Goal: Transaction & Acquisition: Purchase product/service

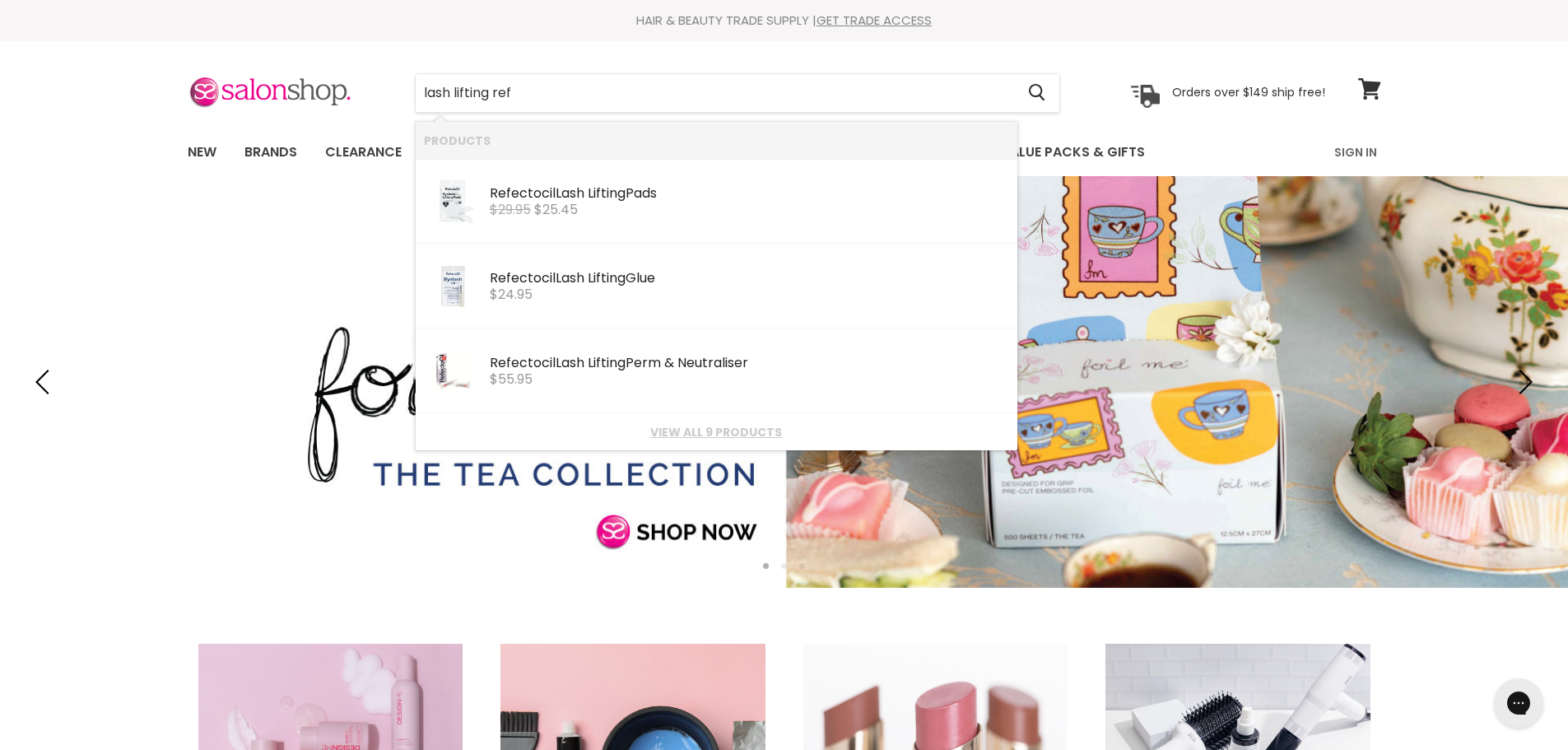
type input "lash lifting refe"
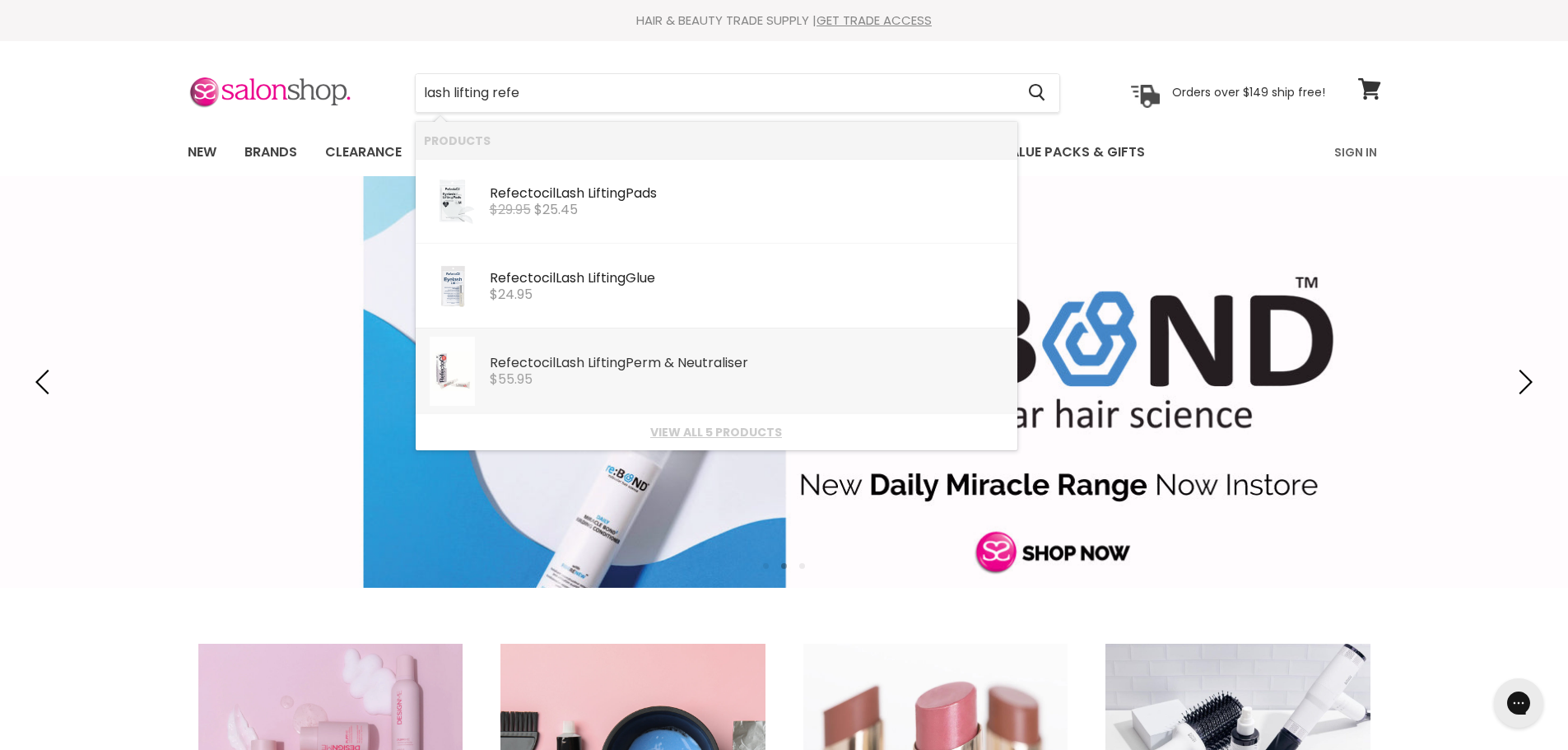
click at [603, 367] on b "Lifting" at bounding box center [606, 363] width 37 height 19
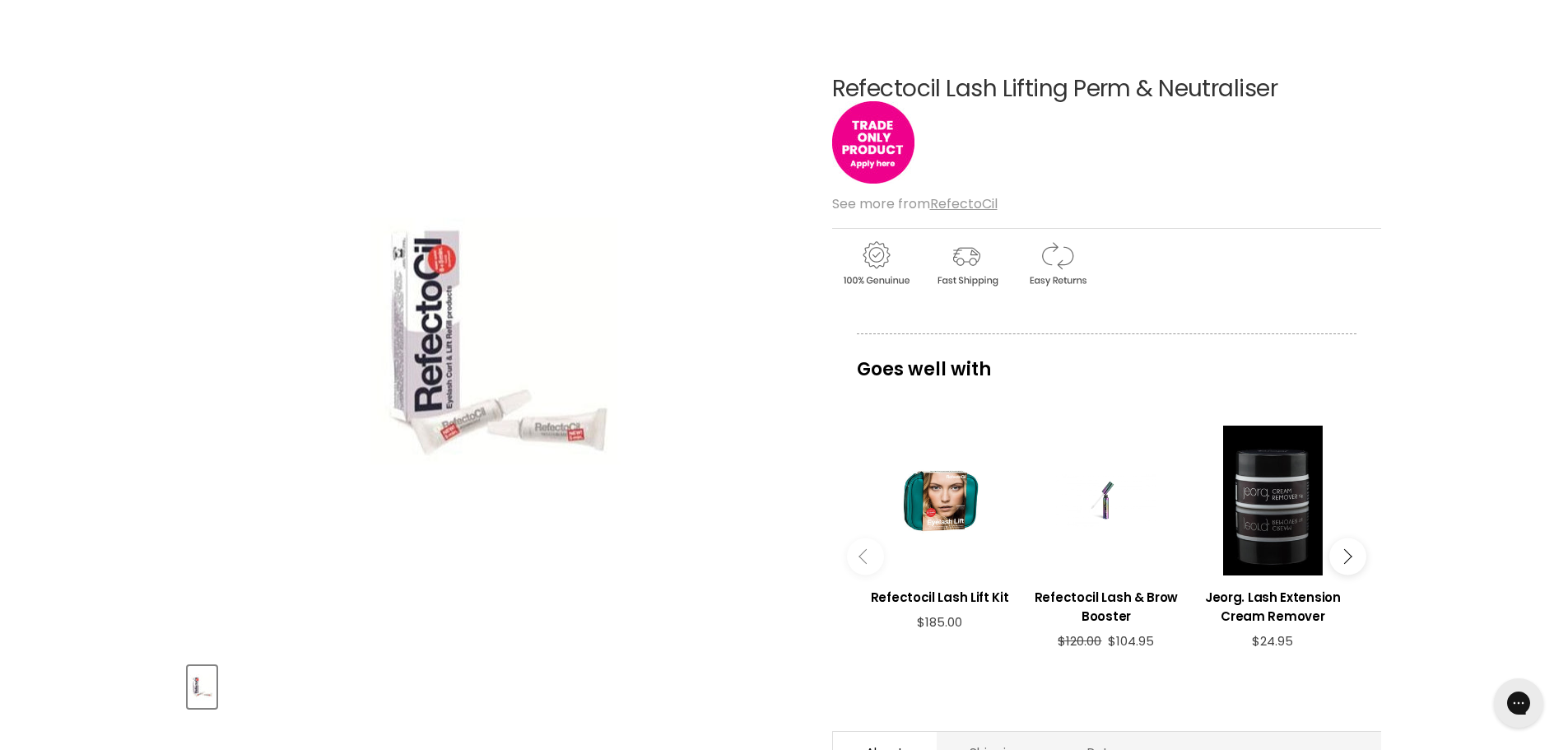
scroll to position [165, 0]
